Goal: Information Seeking & Learning: Learn about a topic

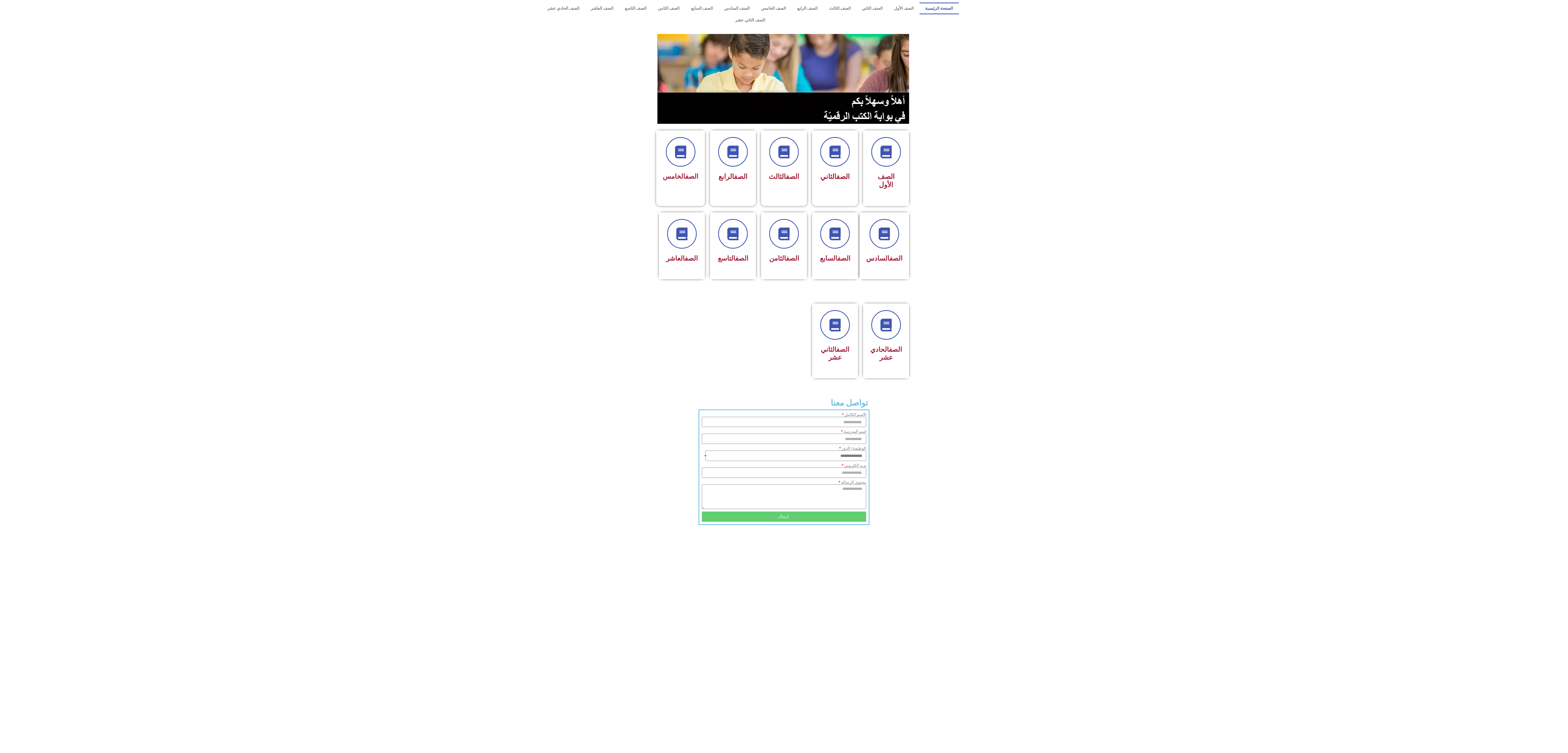
drag, startPoint x: 1104, startPoint y: 327, endPoint x: 1054, endPoint y: 307, distance: 53.9
click at [1054, 307] on section "الصف الحادي عشر الصف الثاني عشر" at bounding box center [784, 346] width 1568 height 99
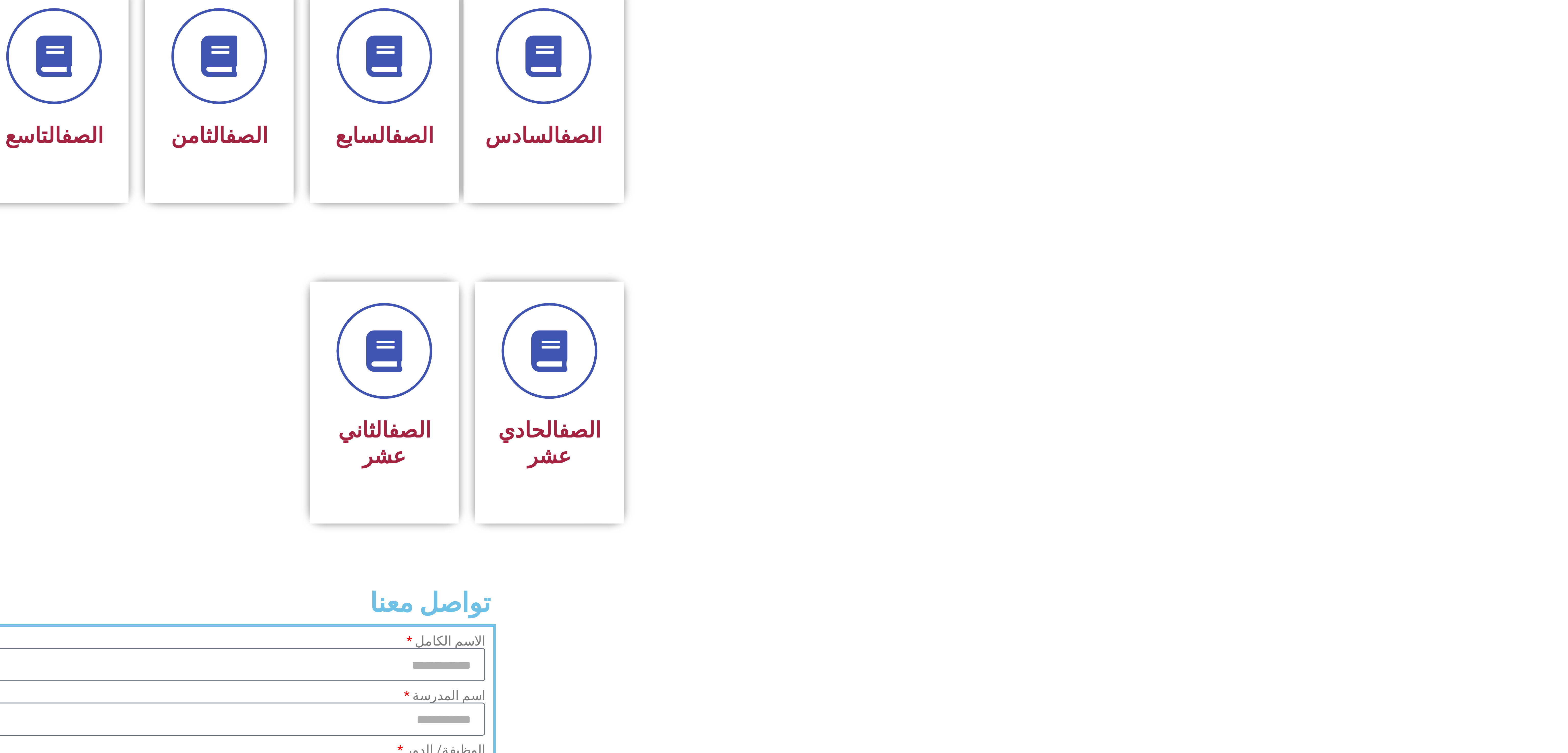
click at [975, 270] on section "الصف السادس الصف السابع الصف الثامن الصف التاسع الصف العاشر" at bounding box center [784, 251] width 1568 height 91
click at [729, 253] on div "الصف التاسع" at bounding box center [733, 259] width 32 height 13
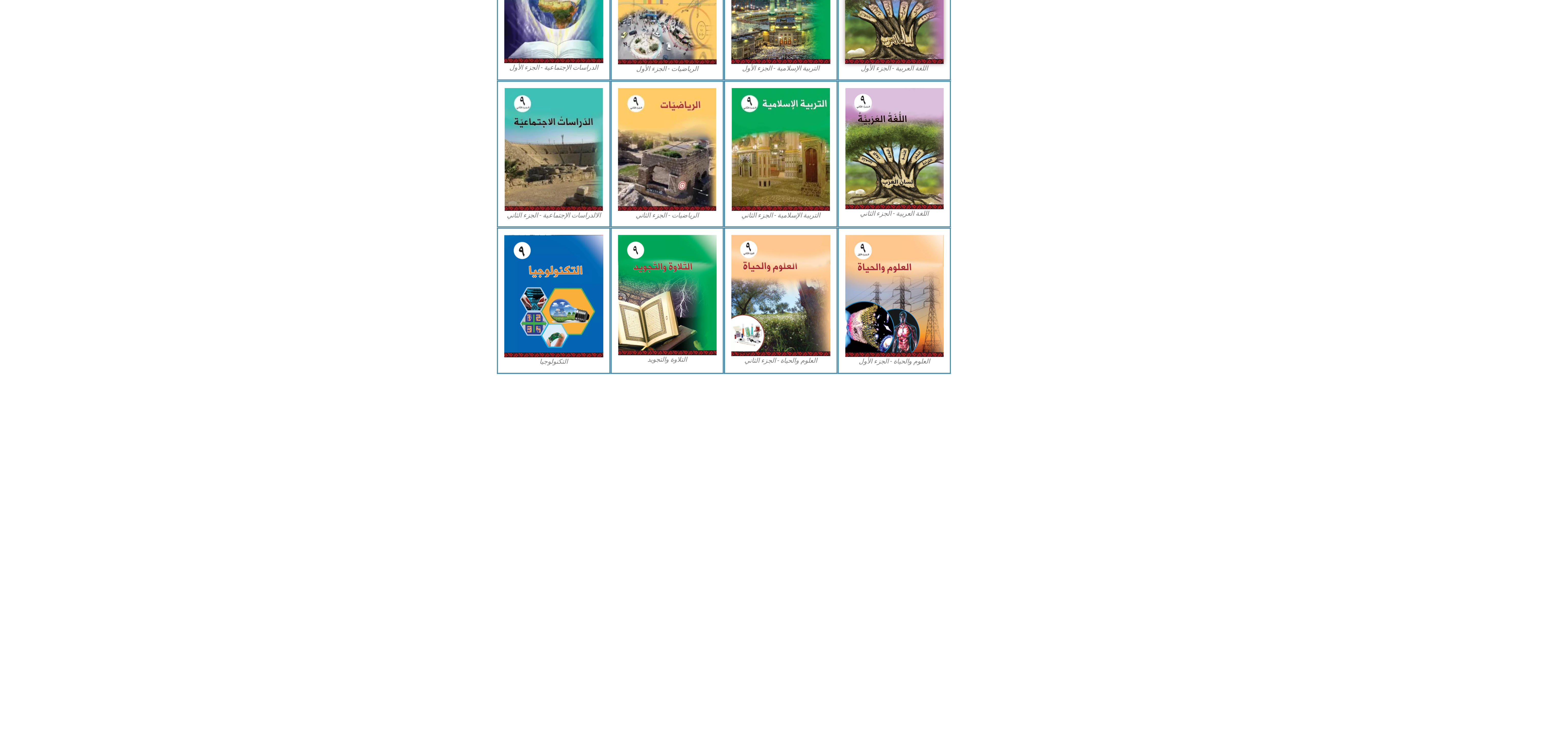
click at [893, 227] on figcaption "اللغة العربية - الجزء الأول​" at bounding box center [890, 229] width 61 height 5
